Goal: Information Seeking & Learning: Learn about a topic

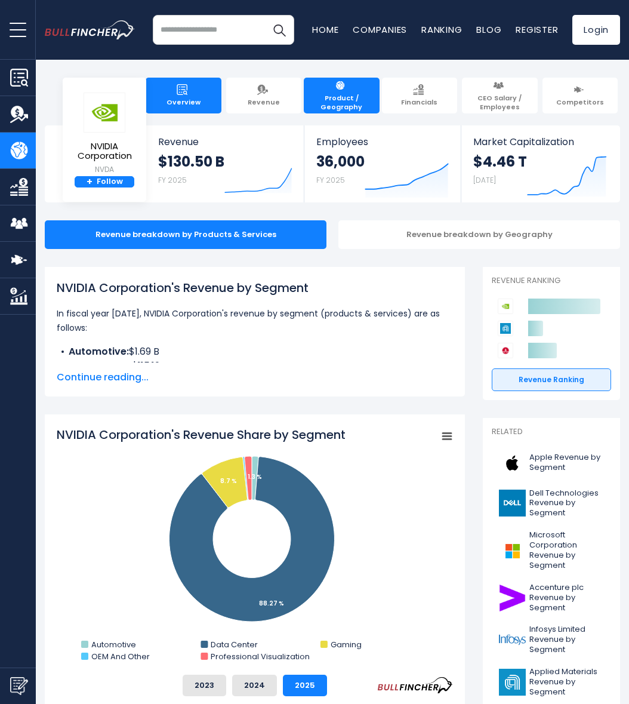
click at [190, 92] on link "Overview" at bounding box center [184, 96] width 76 height 36
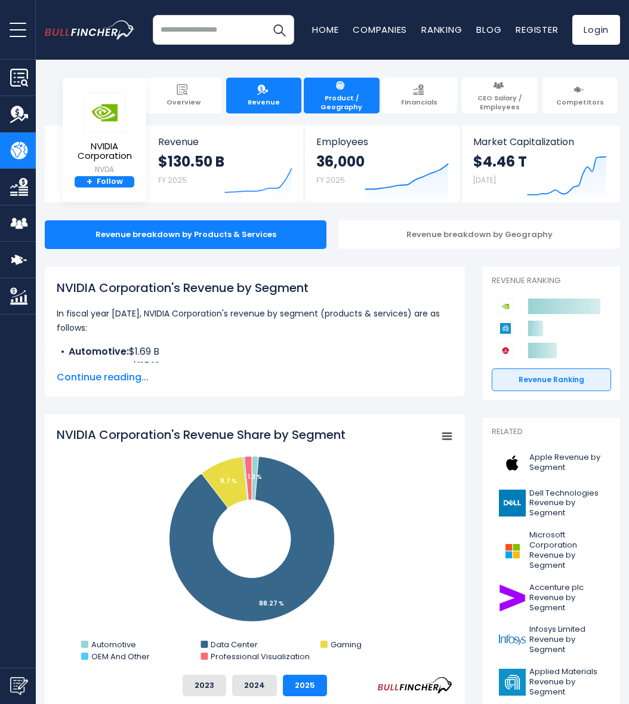
click at [254, 92] on link "Revenue" at bounding box center [264, 96] width 76 height 36
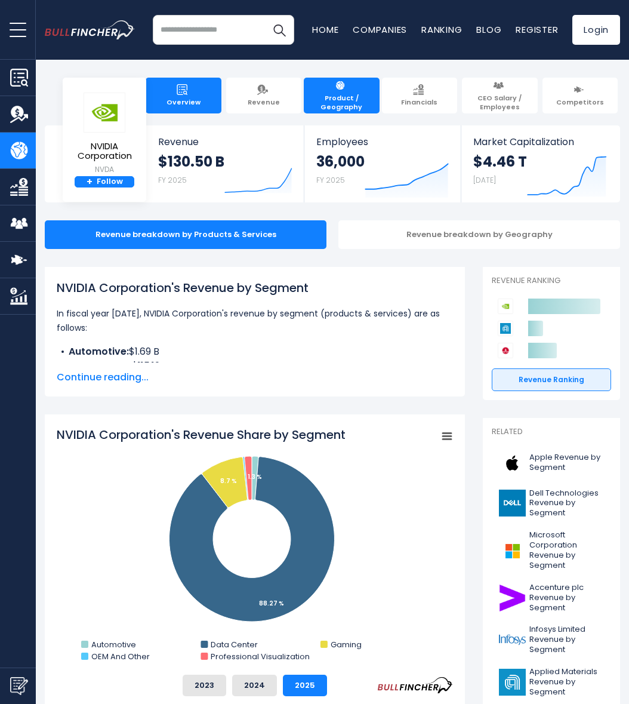
click at [196, 94] on link "Overview" at bounding box center [184, 96] width 76 height 36
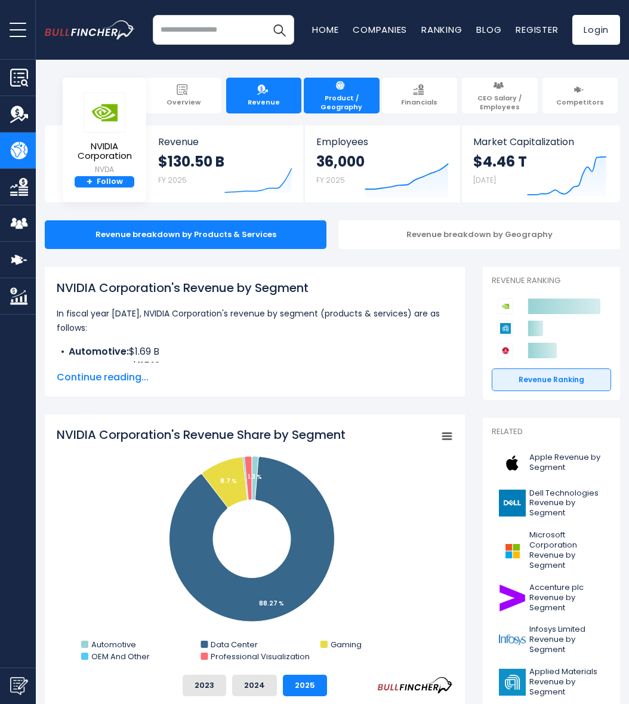
click at [260, 94] on img at bounding box center [262, 89] width 11 height 11
click at [433, 232] on div "Revenue breakdown by Geography" at bounding box center [479, 234] width 282 height 29
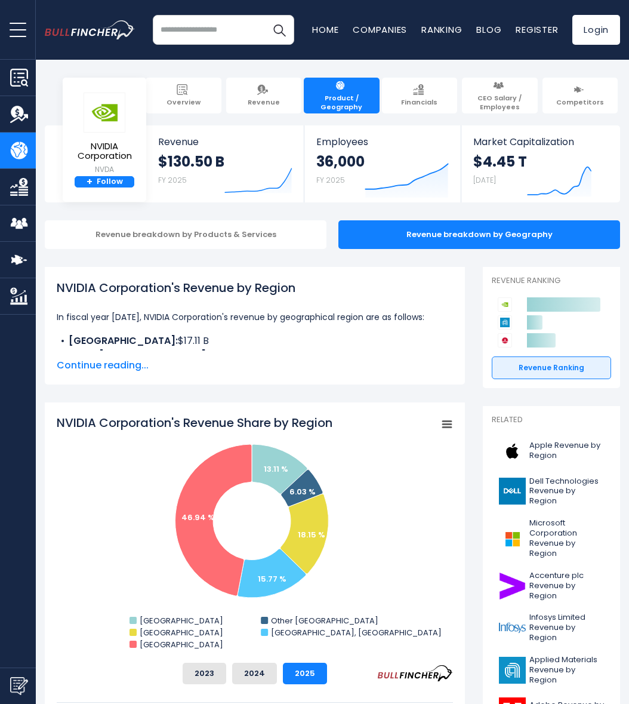
click at [126, 362] on span "Continue reading..." at bounding box center [255, 365] width 396 height 14
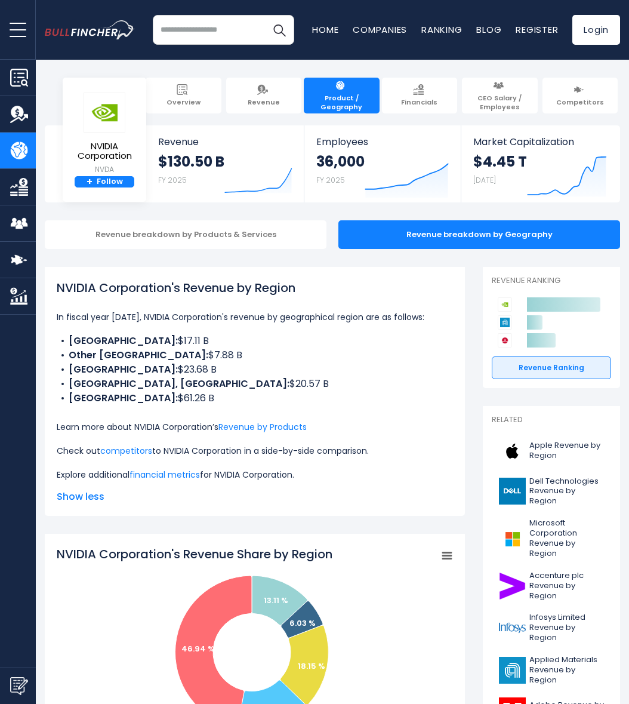
click at [19, 29] on span "open menu" at bounding box center [18, 29] width 17 height 1
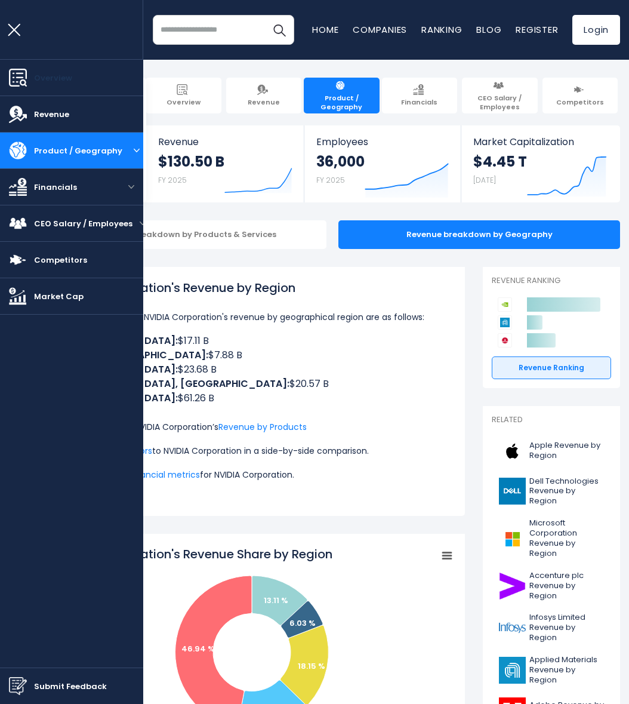
click at [53, 66] on link "Overview" at bounding box center [71, 78] width 143 height 36
click at [53, 68] on link "Overview" at bounding box center [71, 78] width 143 height 36
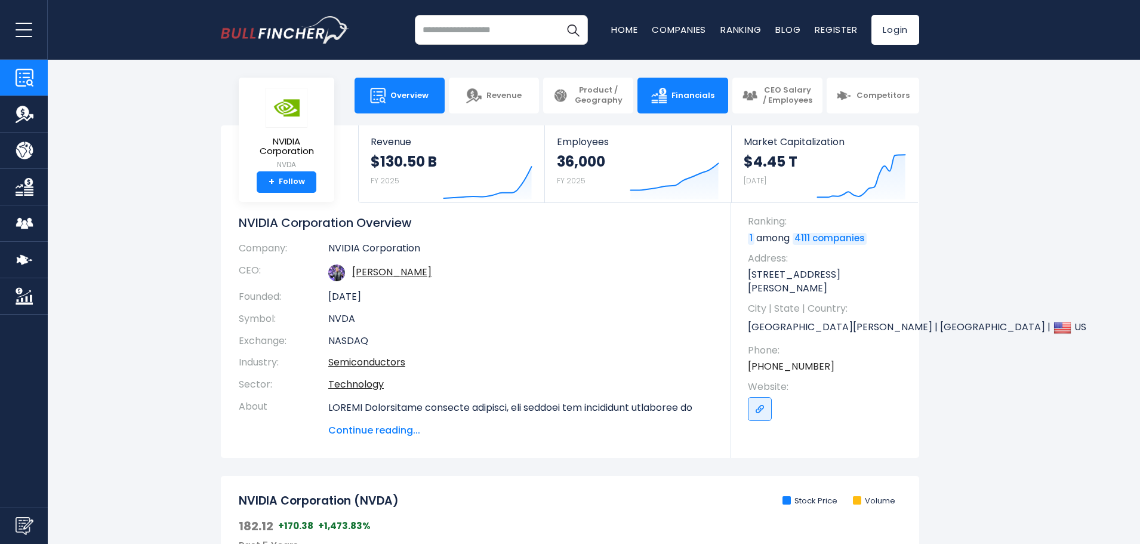
click at [628, 102] on link "Financials" at bounding box center [682, 96] width 90 height 36
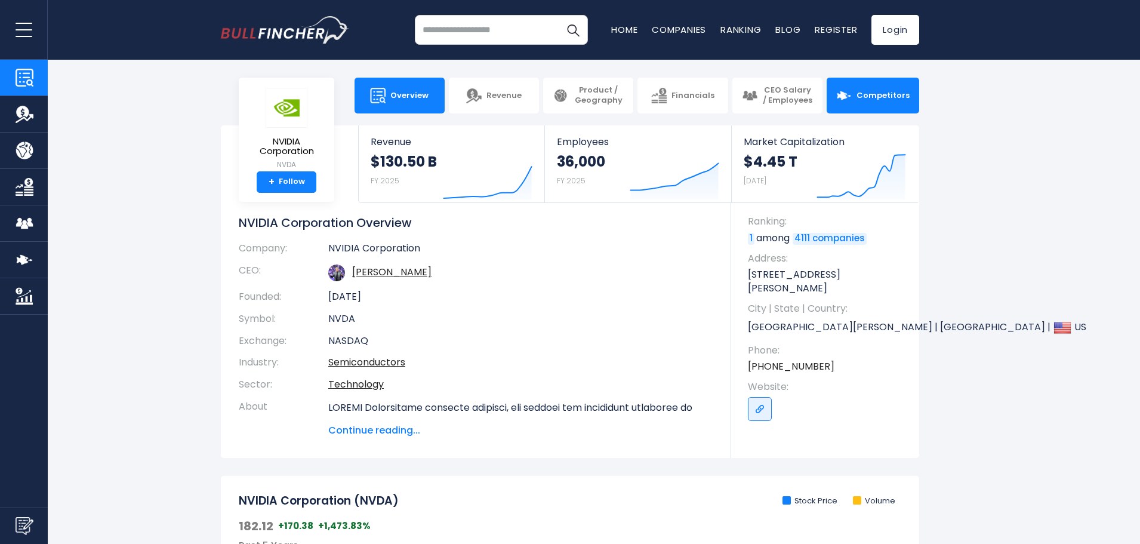
click at [628, 103] on link "Competitors" at bounding box center [872, 96] width 92 height 36
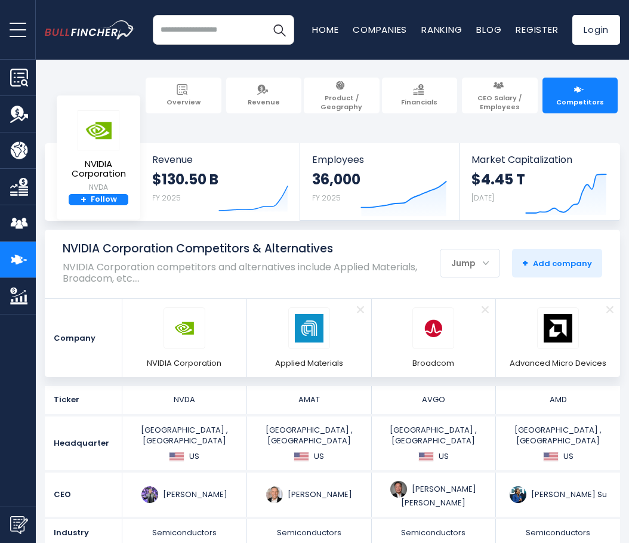
click at [354, 59] on div "Recent searches Trending searches Apple Overview Alphabet Financials Home" at bounding box center [332, 30] width 575 height 60
